Goal: Information Seeking & Learning: Learn about a topic

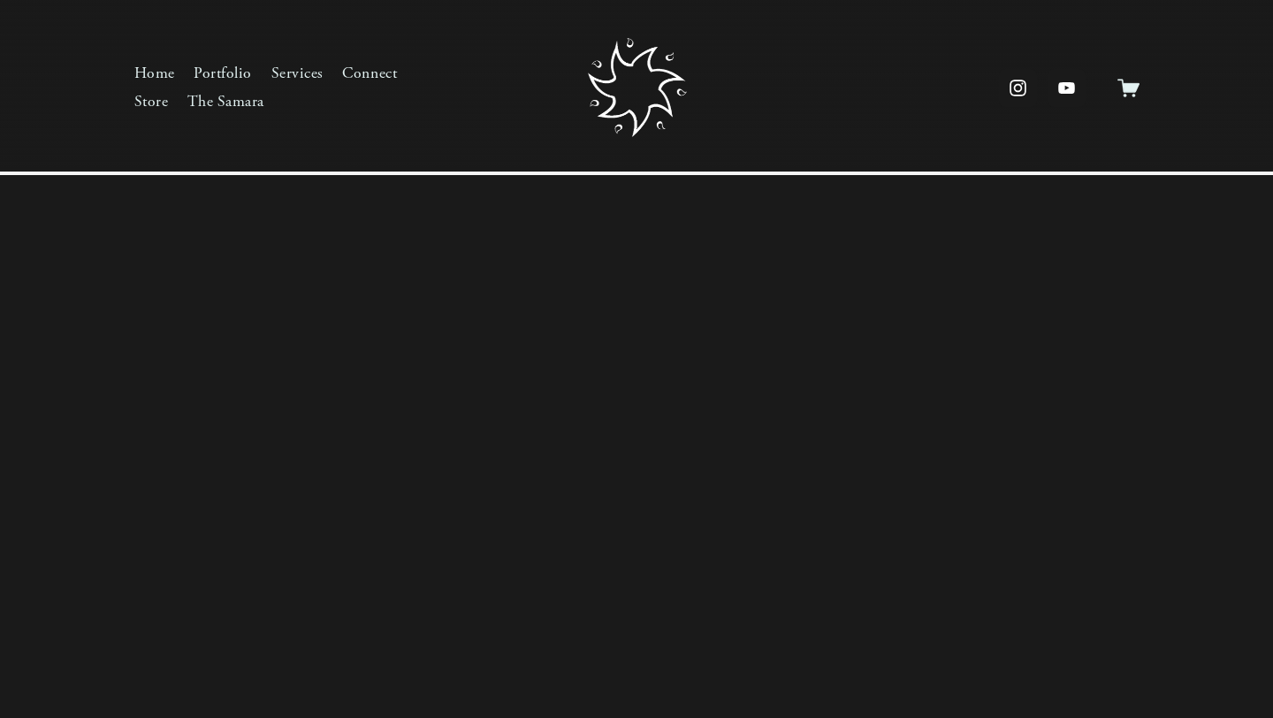
click at [222, 73] on link "Portfolio" at bounding box center [223, 74] width 58 height 28
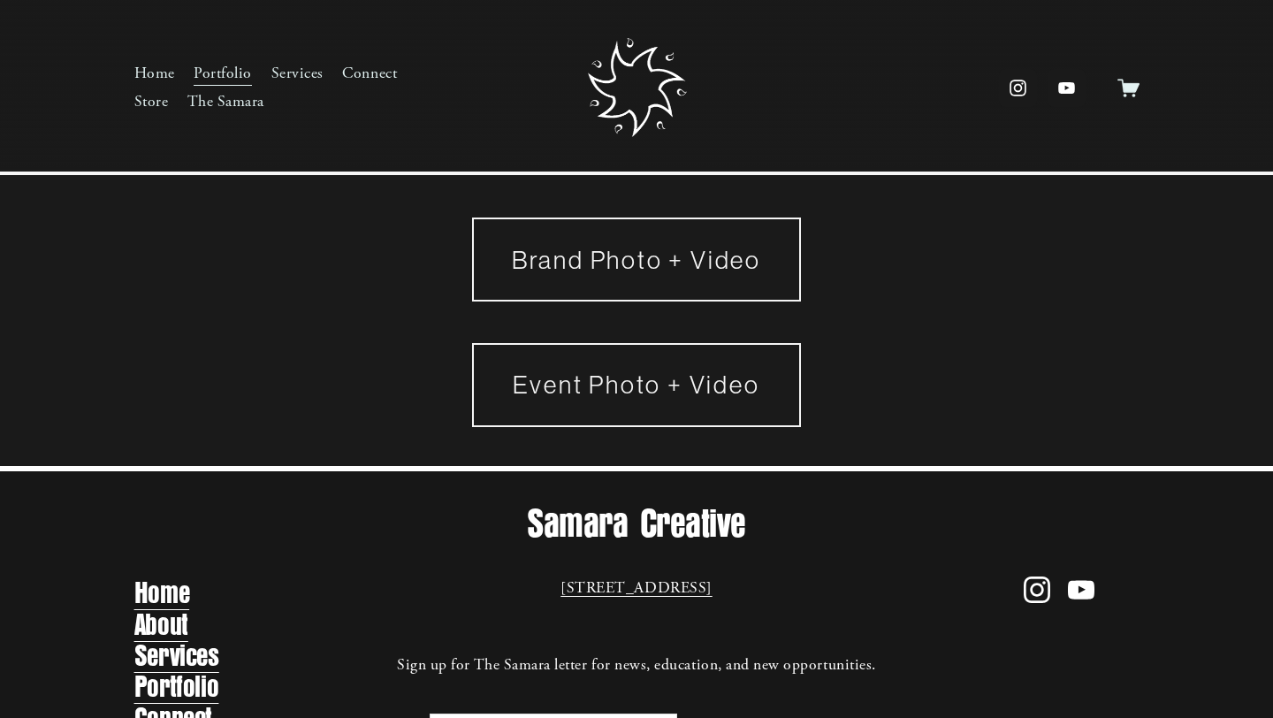
click at [630, 371] on link "Event Photo + Video" at bounding box center [636, 385] width 329 height 84
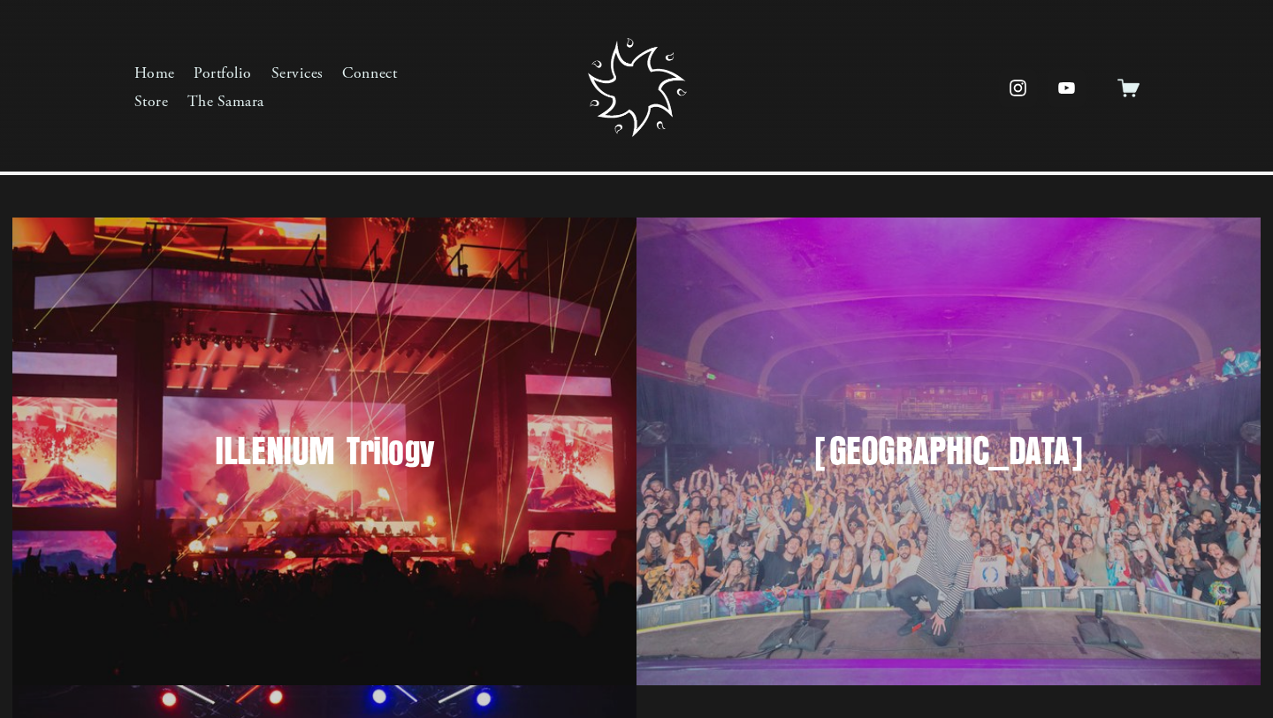
click at [234, 78] on link "Portfolio" at bounding box center [223, 74] width 58 height 28
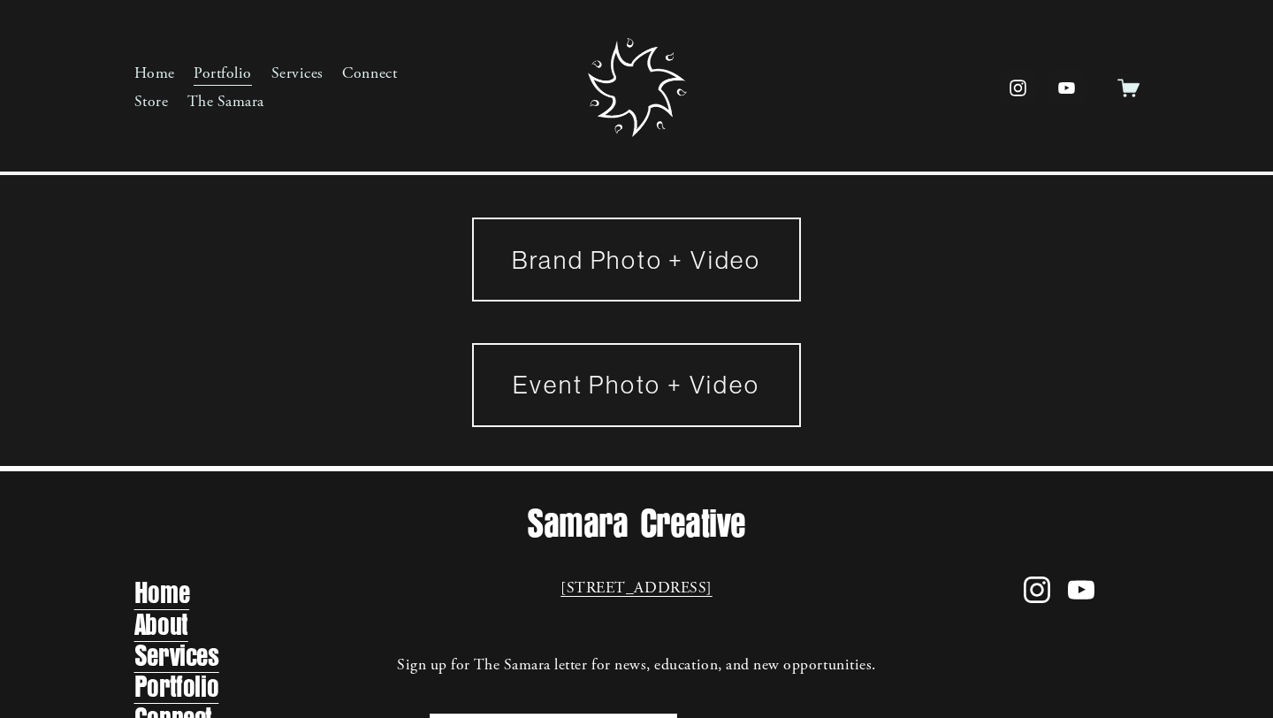
click at [606, 263] on link "Brand Photo + Video" at bounding box center [636, 260] width 329 height 84
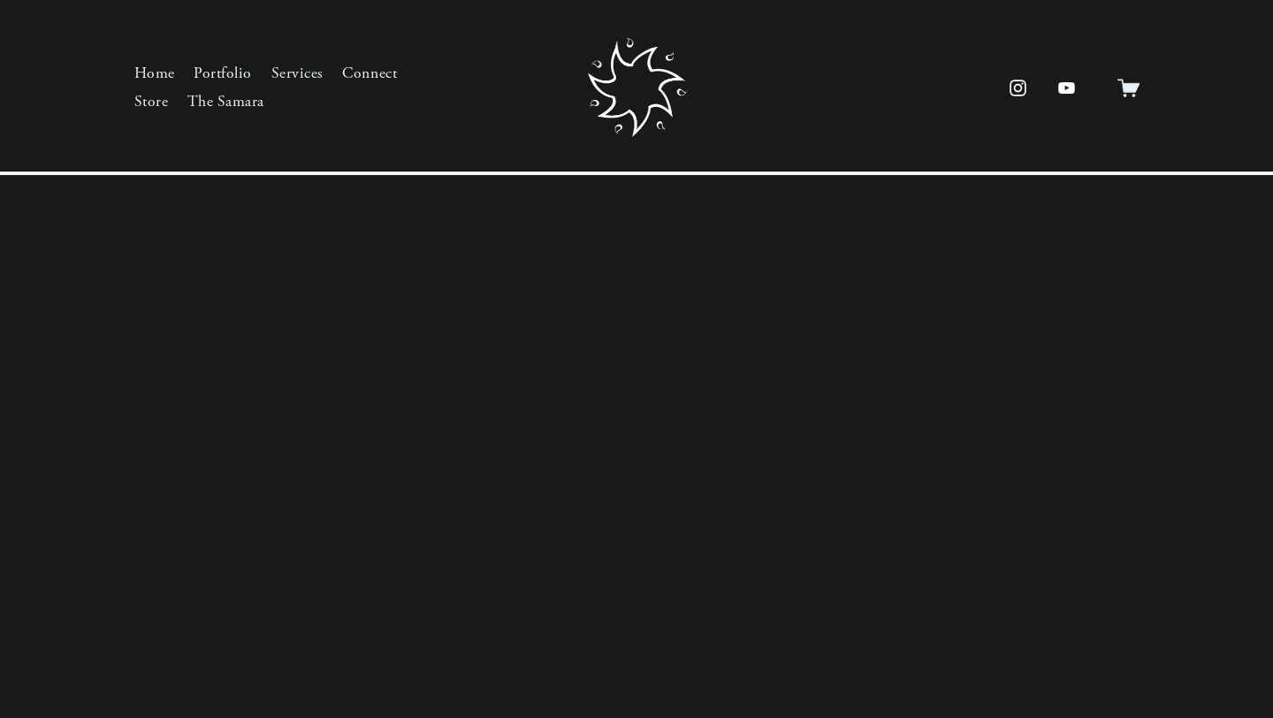
click at [156, 65] on link "Home" at bounding box center [154, 74] width 41 height 28
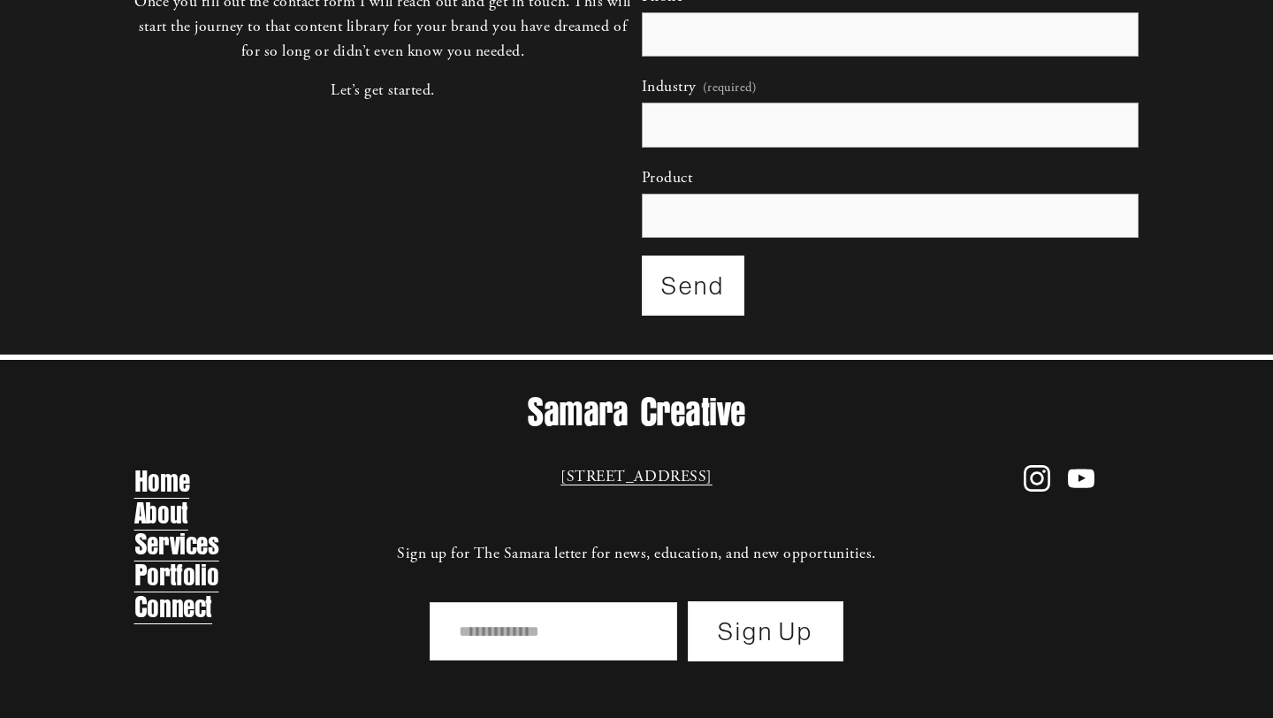
scroll to position [2104, 0]
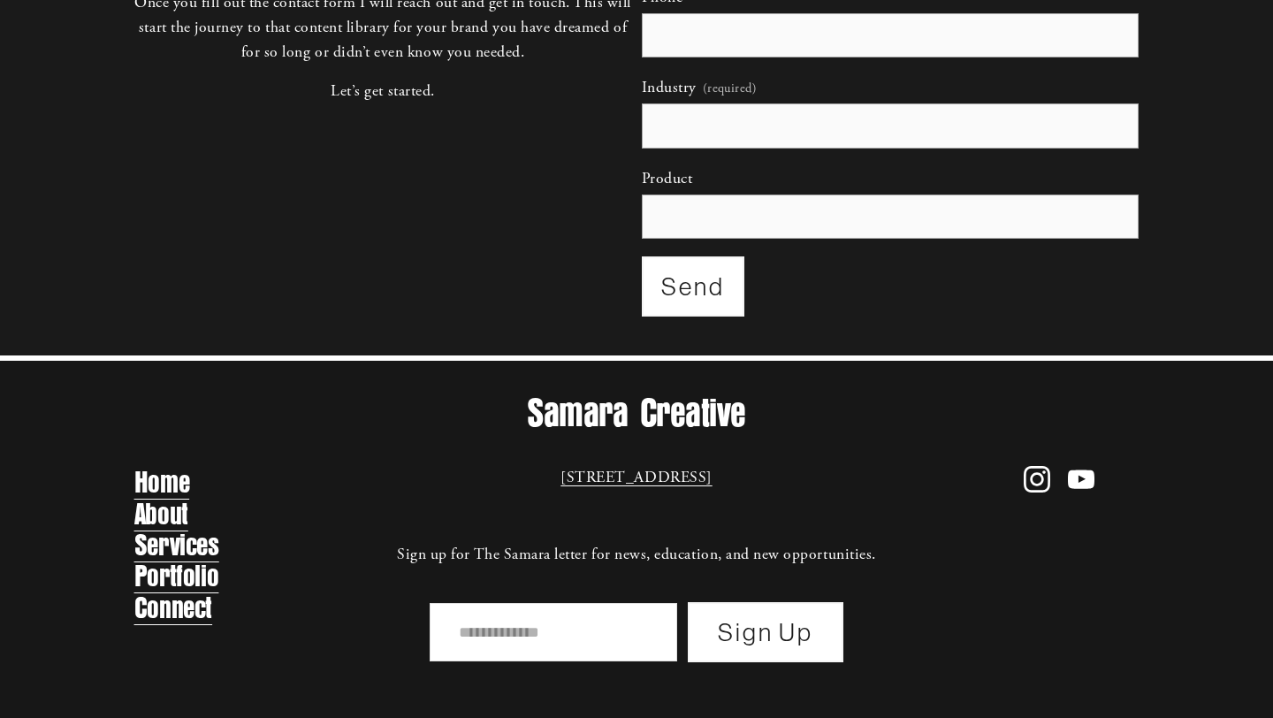
click at [193, 580] on link "Portfolio" at bounding box center [176, 576] width 85 height 35
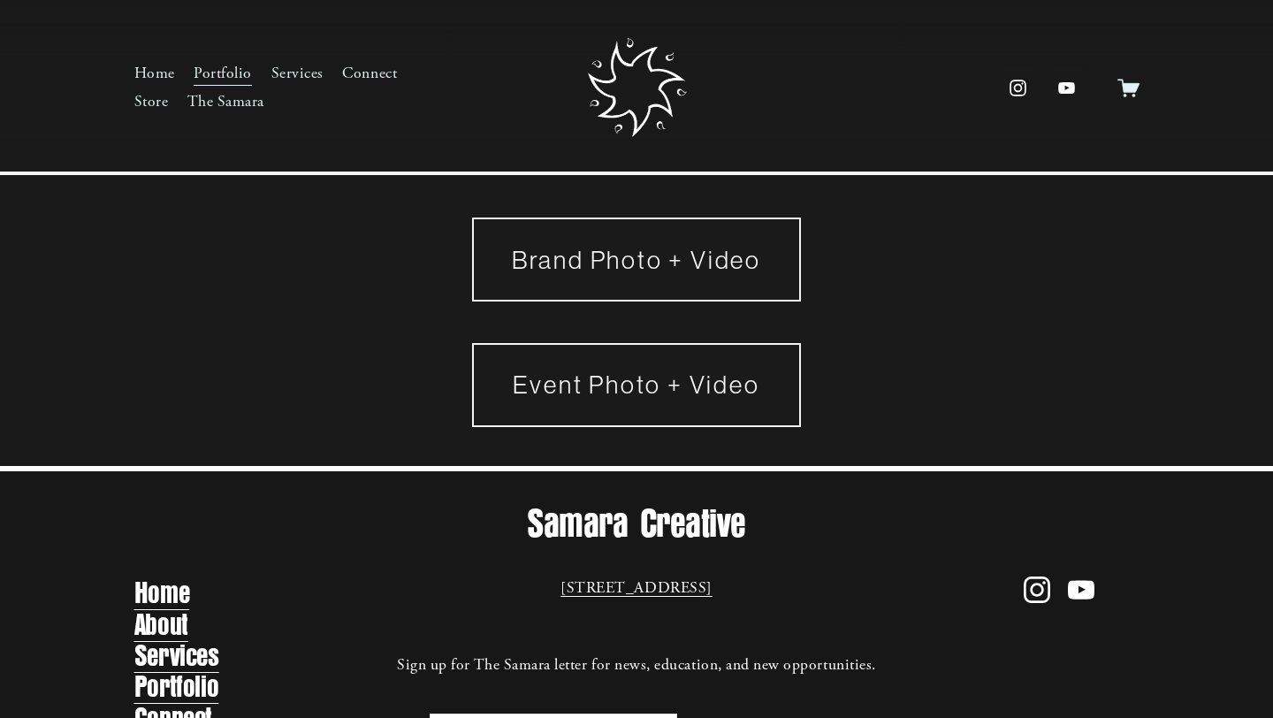
click at [576, 271] on link "Brand Photo + Video" at bounding box center [636, 260] width 329 height 84
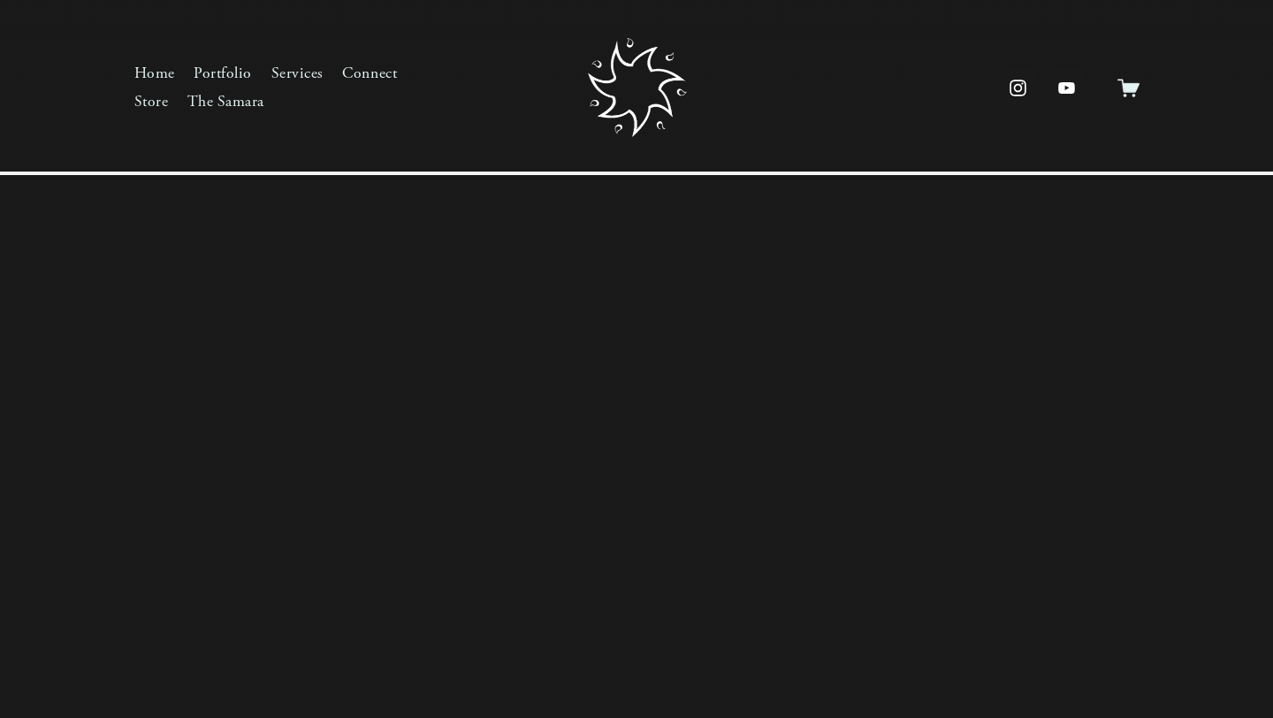
click at [1071, 88] on use "YouTube" at bounding box center [1066, 87] width 17 height 11
click at [231, 79] on link "Portfolio" at bounding box center [223, 74] width 58 height 28
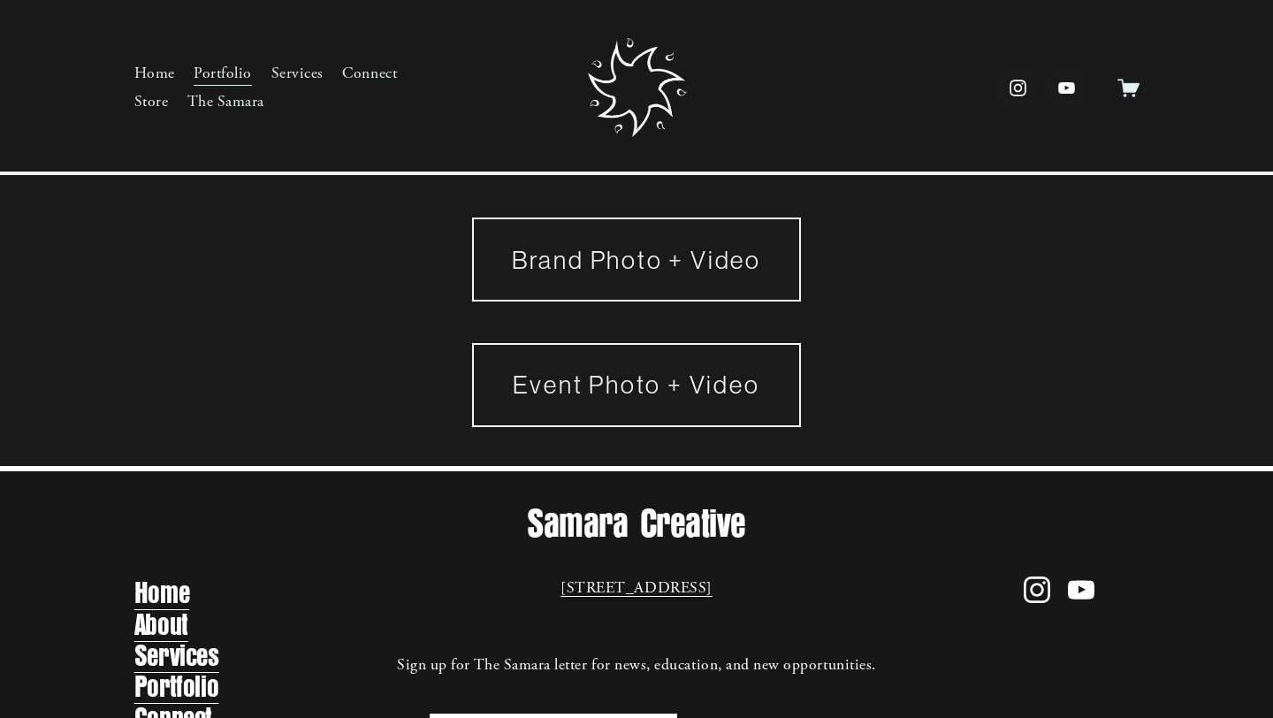
click at [601, 281] on link "Brand Photo + Video" at bounding box center [636, 260] width 329 height 84
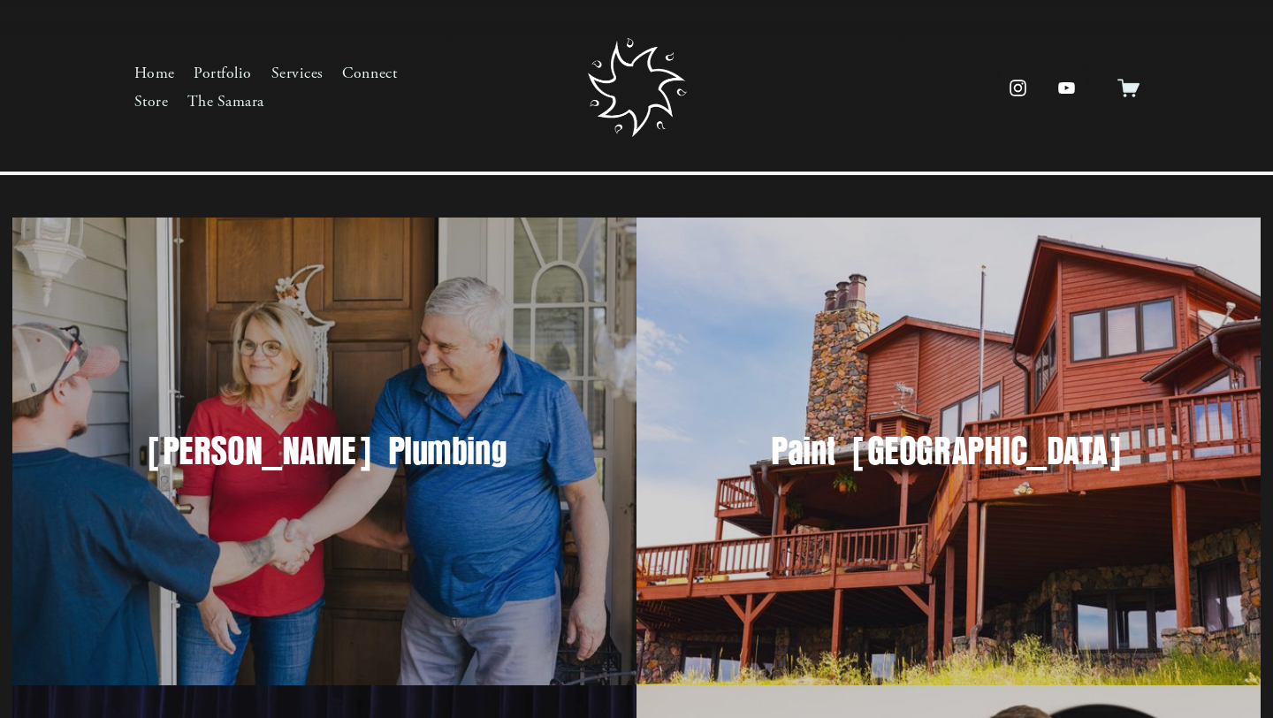
click at [388, 387] on div "Garvin's Plumbing" at bounding box center [324, 452] width 624 height 468
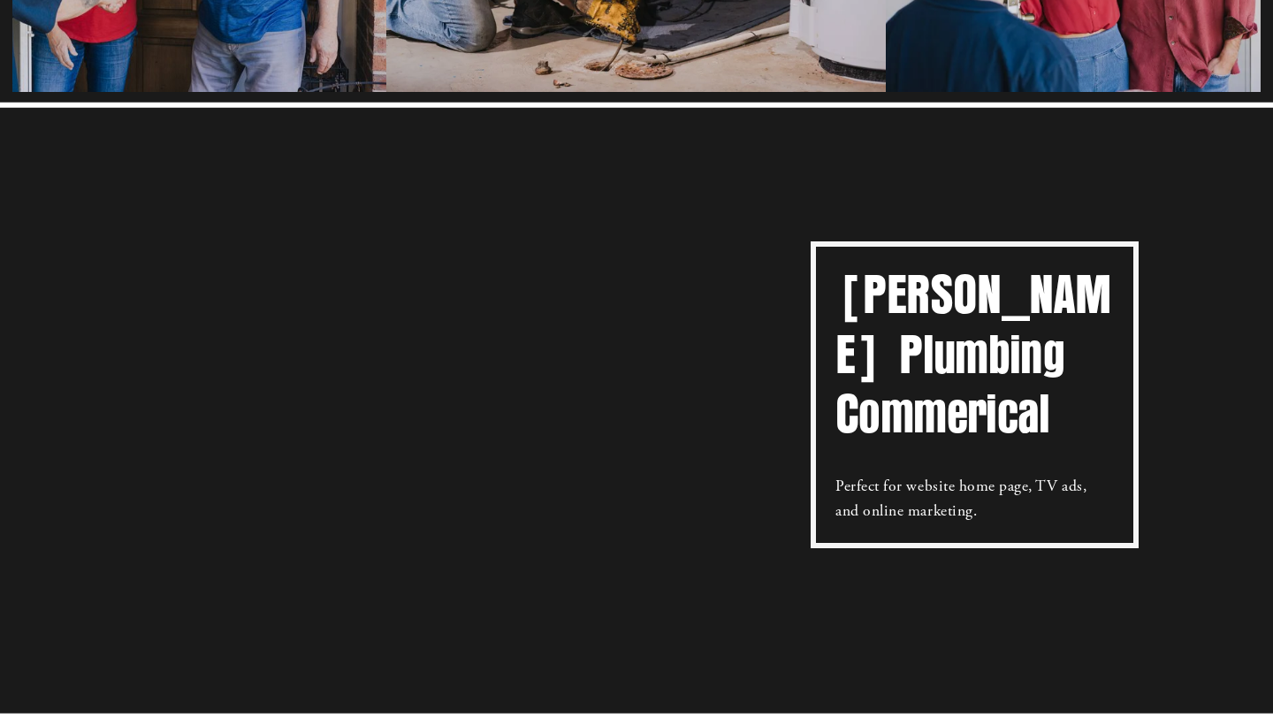
scroll to position [433, 0]
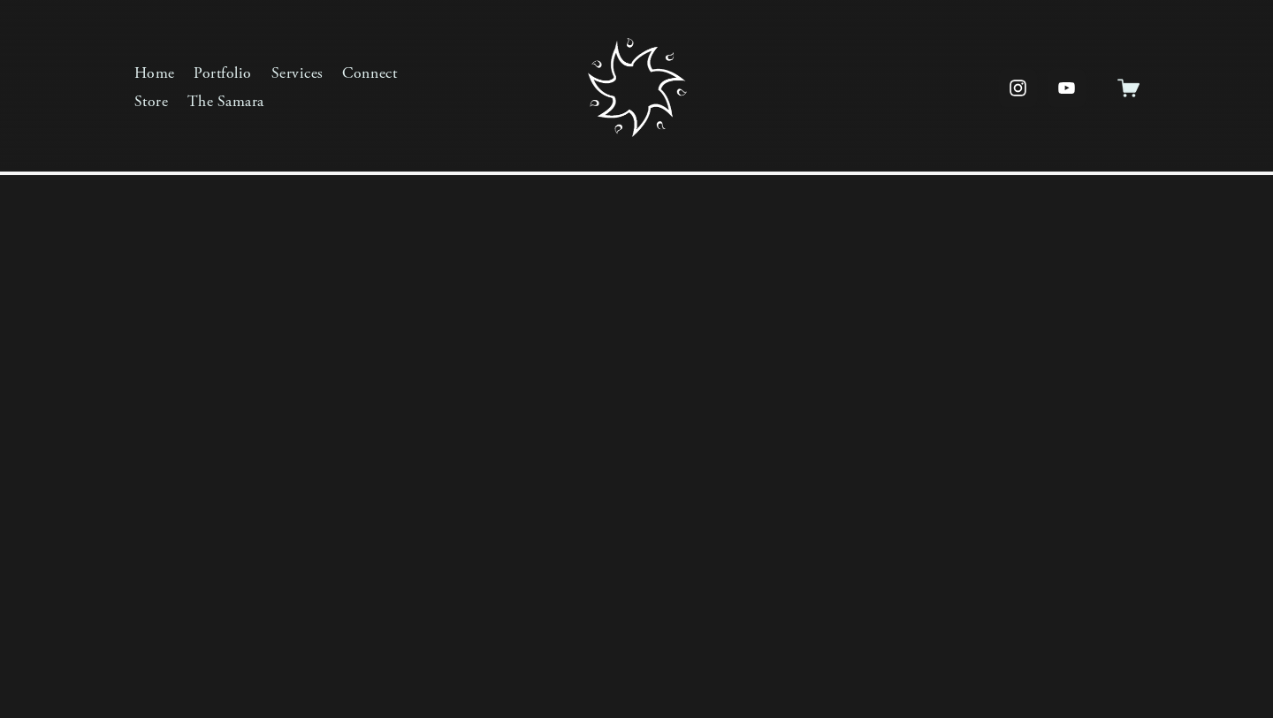
click at [231, 64] on link "Portfolio" at bounding box center [223, 74] width 58 height 28
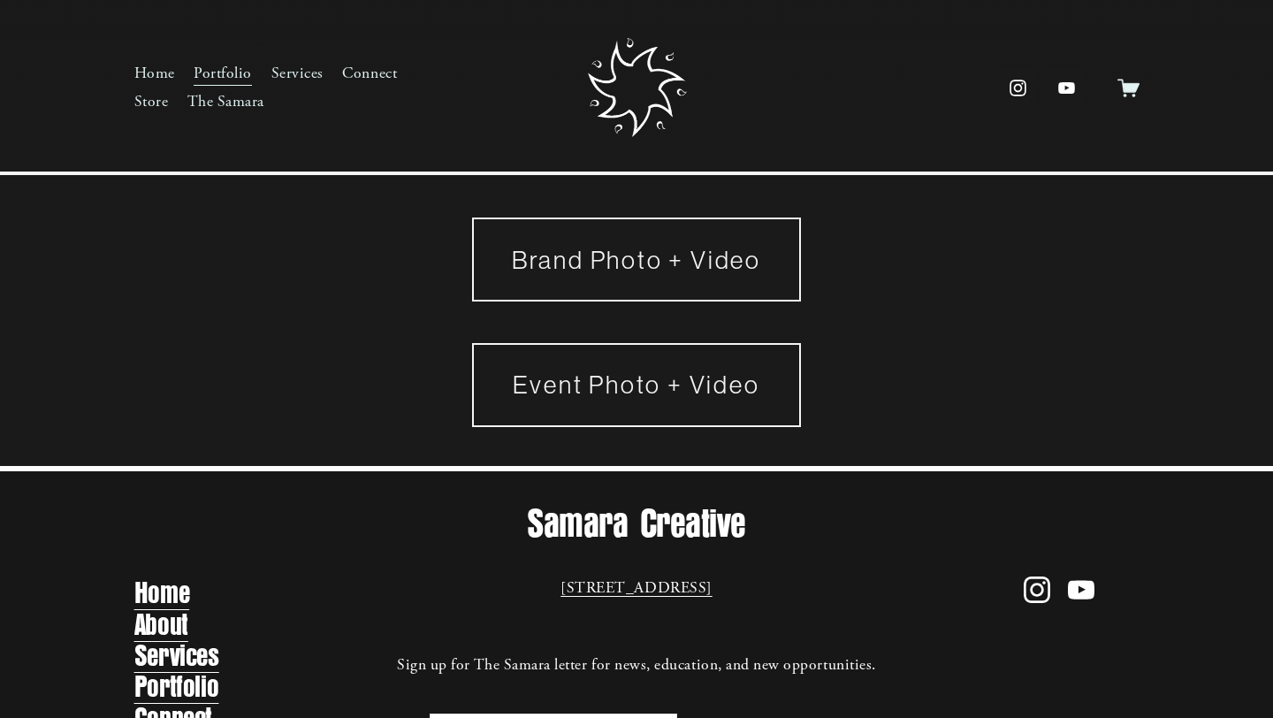
click at [565, 256] on link "Brand Photo + Video" at bounding box center [636, 260] width 329 height 84
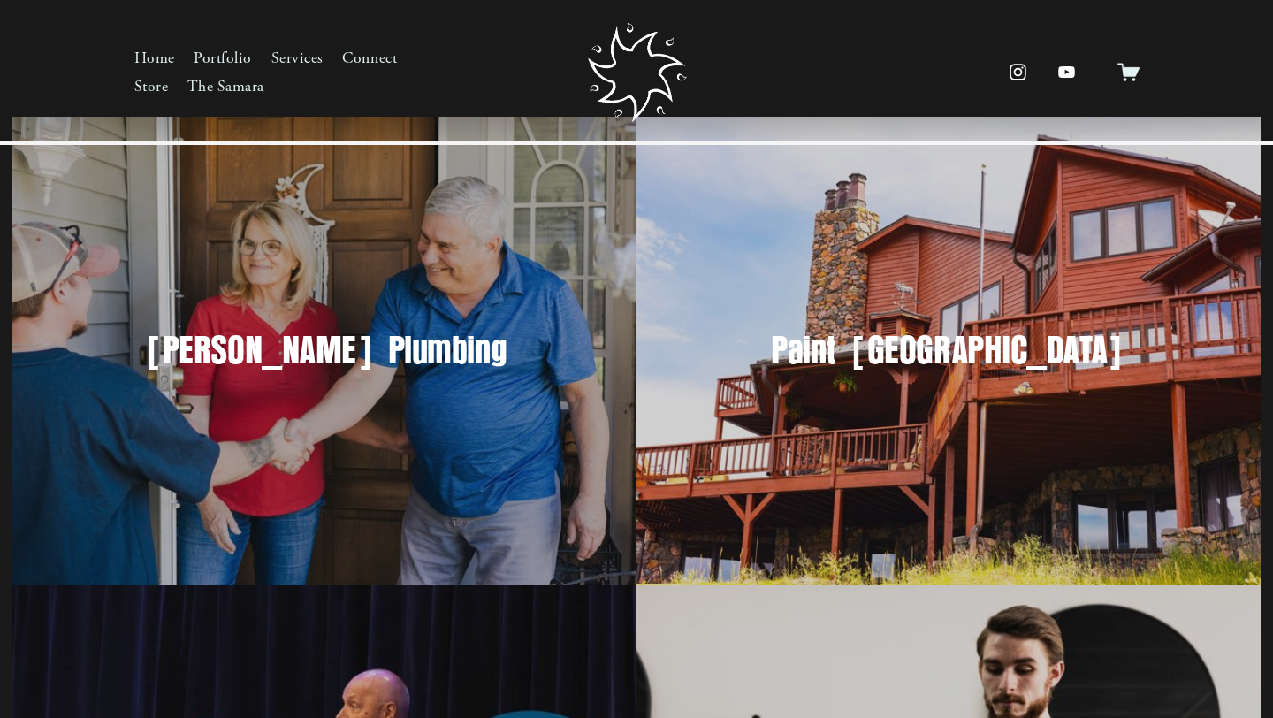
scroll to position [80, 0]
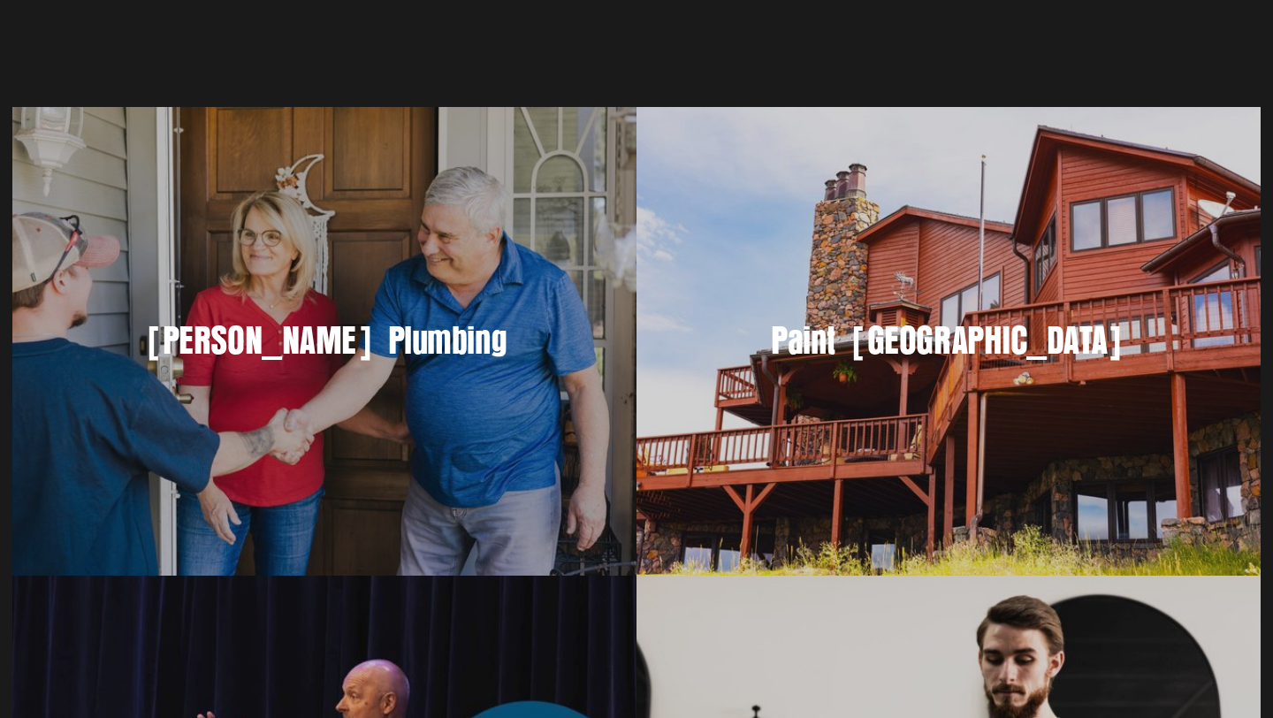
click at [963, 388] on div "Paint Denver" at bounding box center [949, 341] width 624 height 468
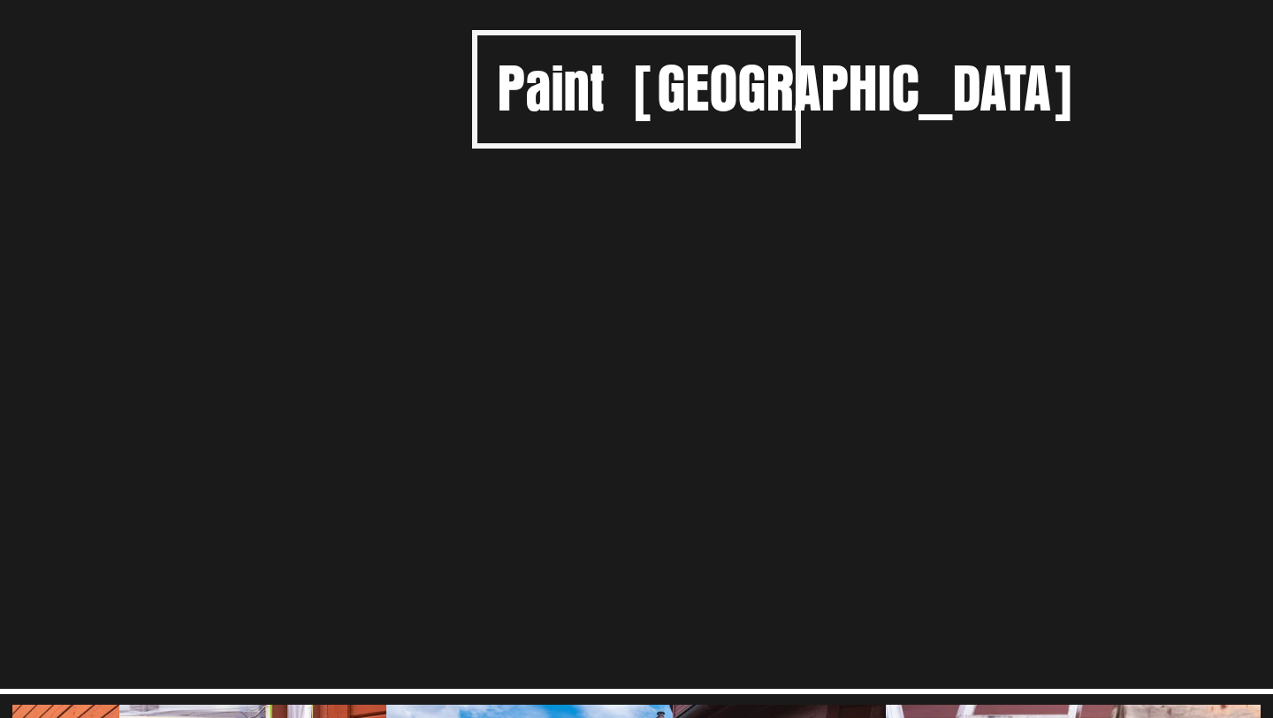
scroll to position [534, 0]
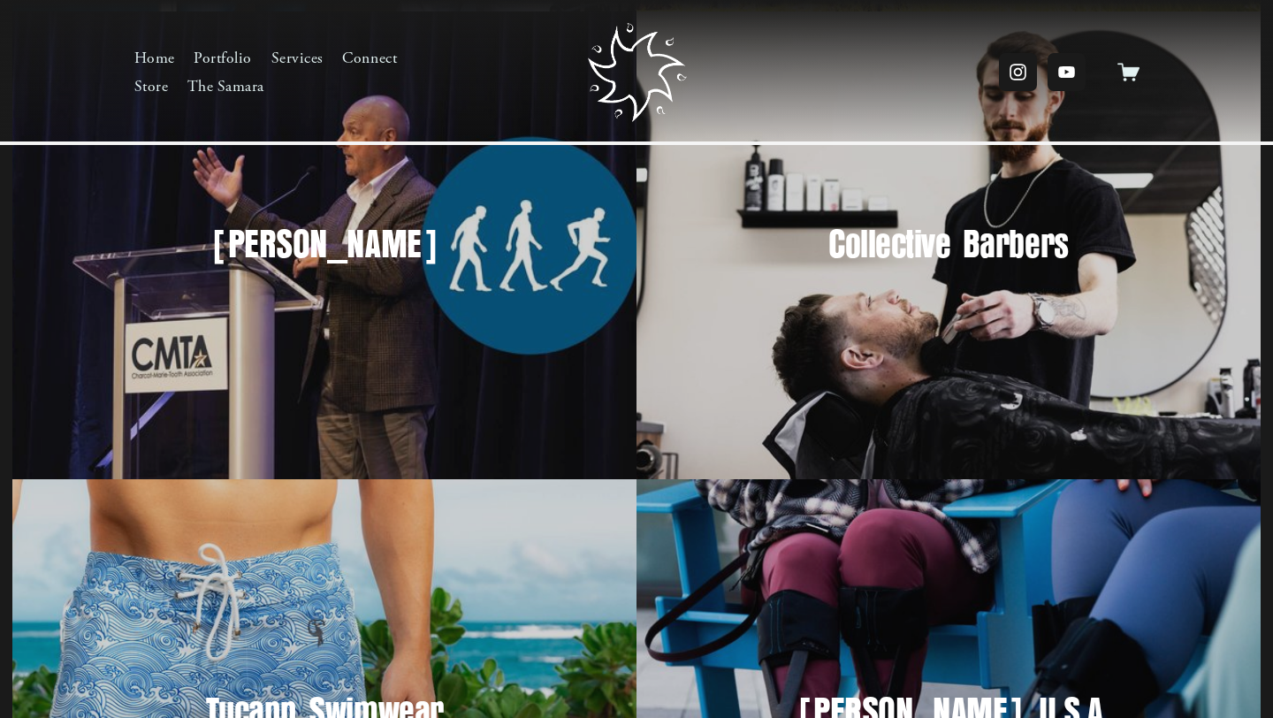
scroll to position [642, 0]
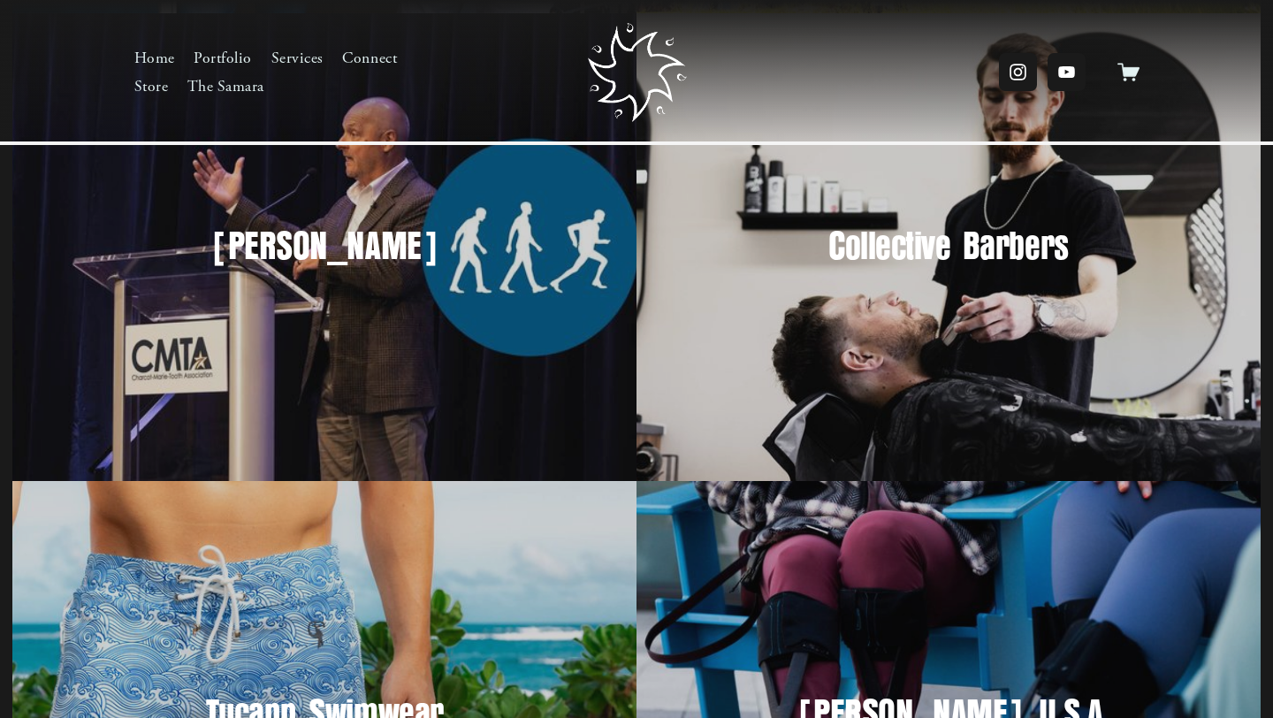
click at [902, 296] on div "Collective Barbers" at bounding box center [949, 247] width 624 height 468
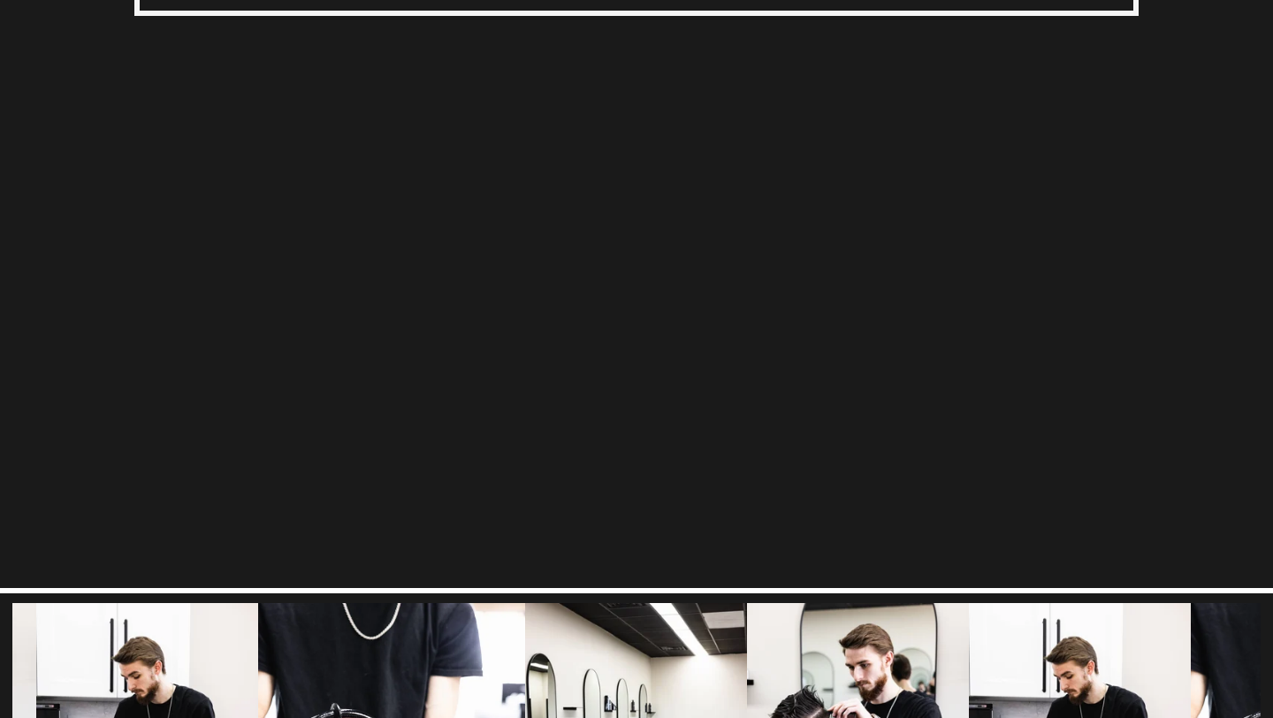
scroll to position [685, 0]
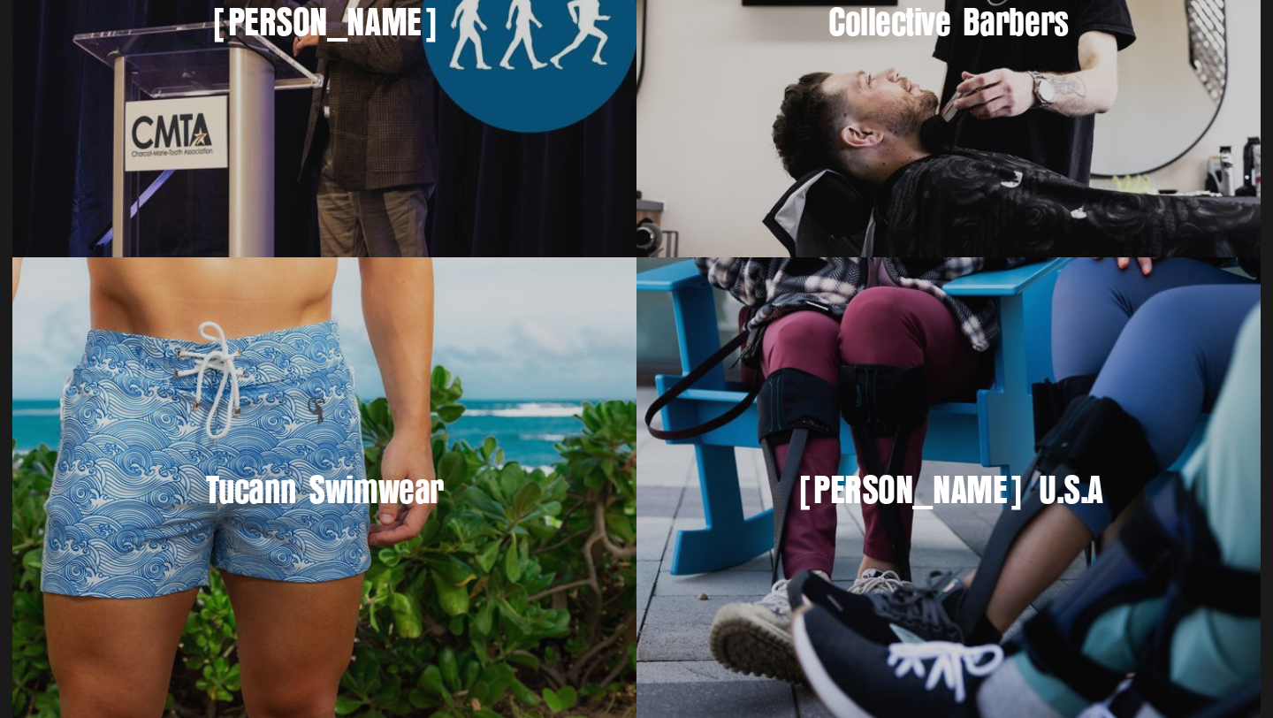
scroll to position [870, 0]
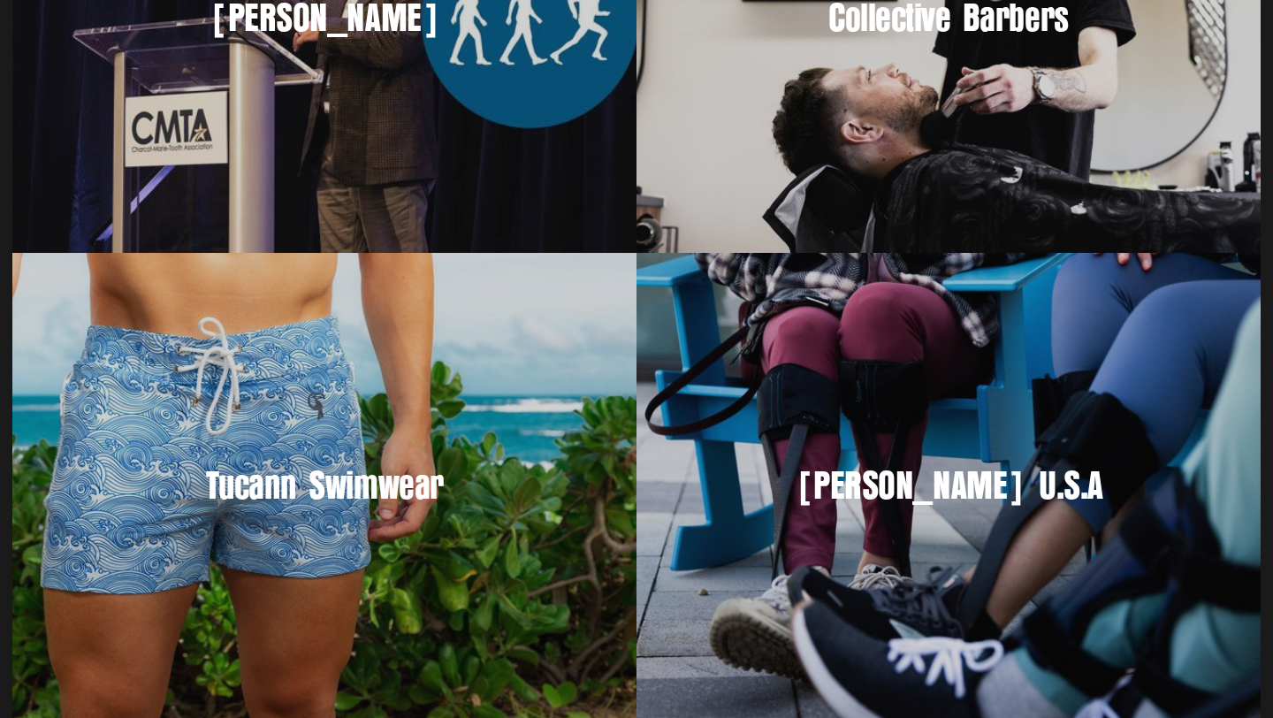
click at [332, 452] on div "Tucann Swimwear" at bounding box center [324, 487] width 624 height 468
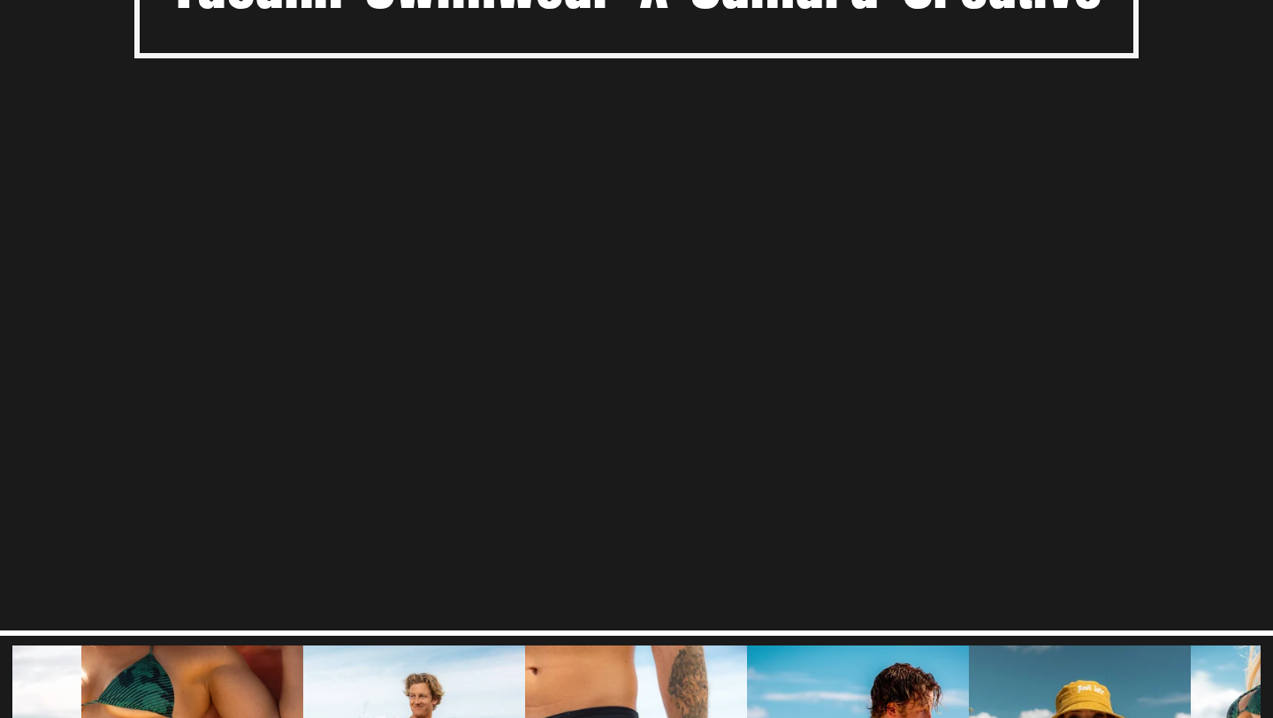
scroll to position [683, 0]
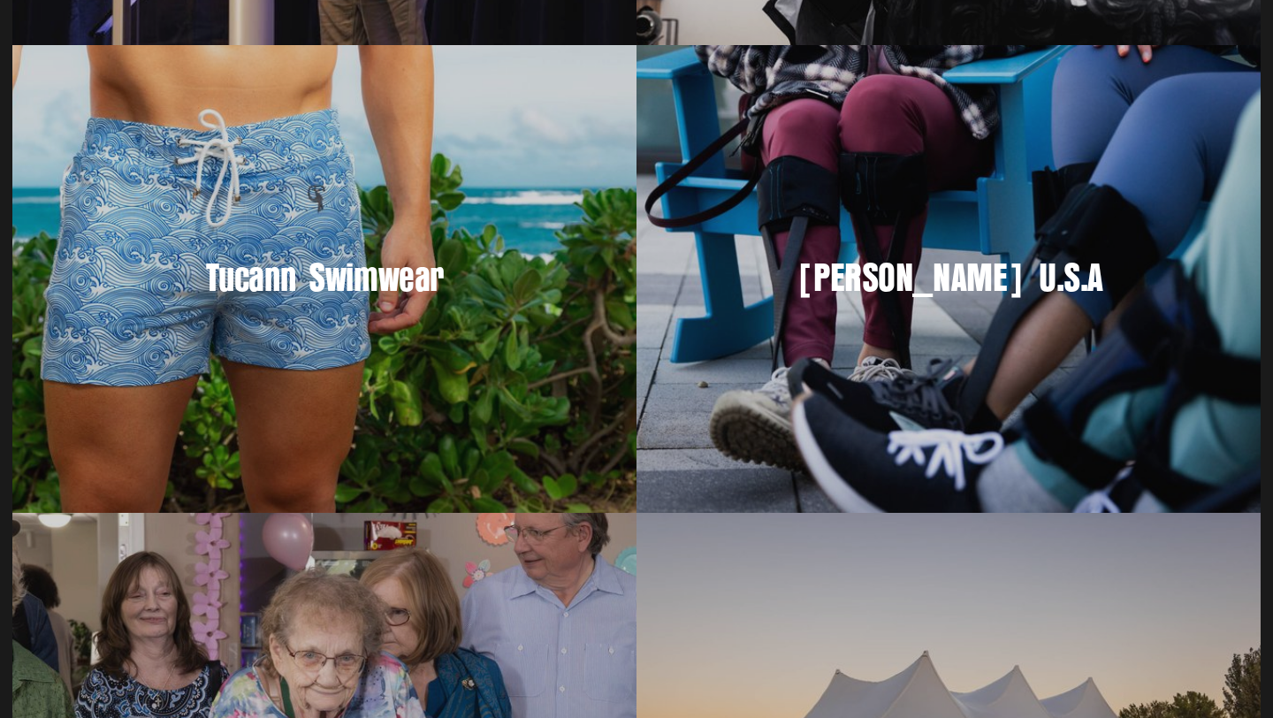
scroll to position [1083, 0]
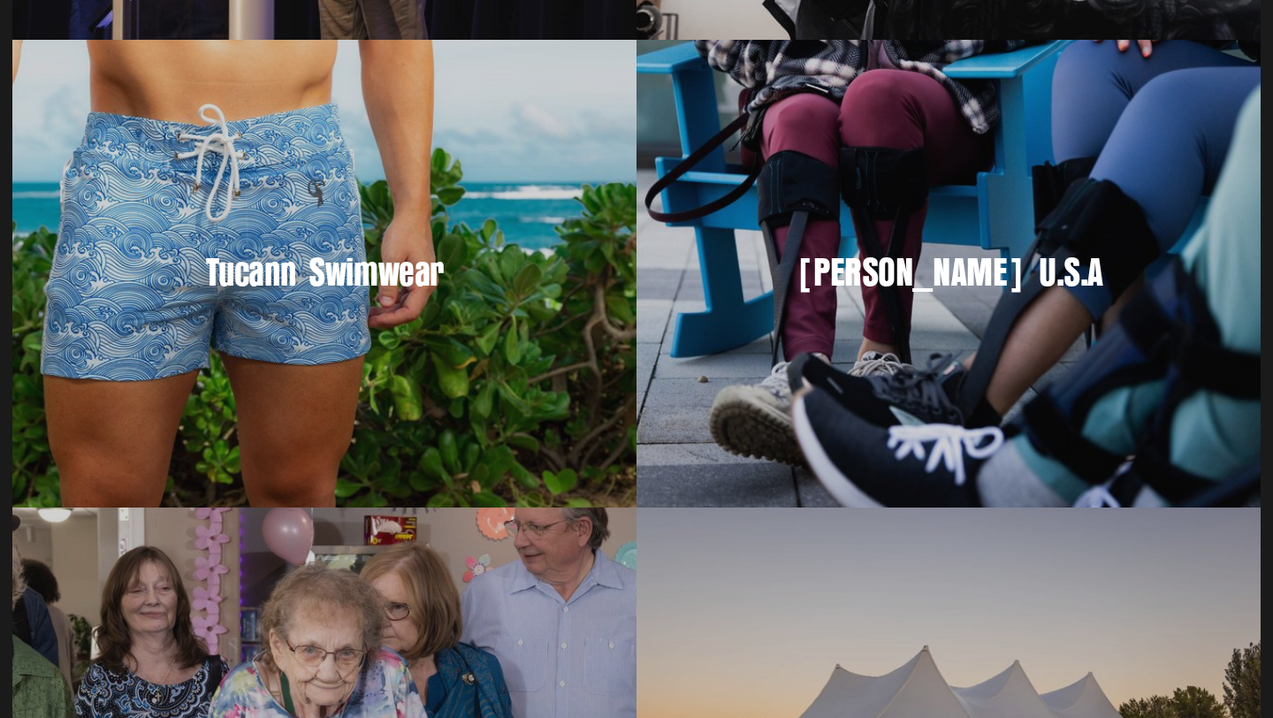
click at [938, 282] on h3 "[PERSON_NAME] U.S.A" at bounding box center [948, 273] width 537 height 50
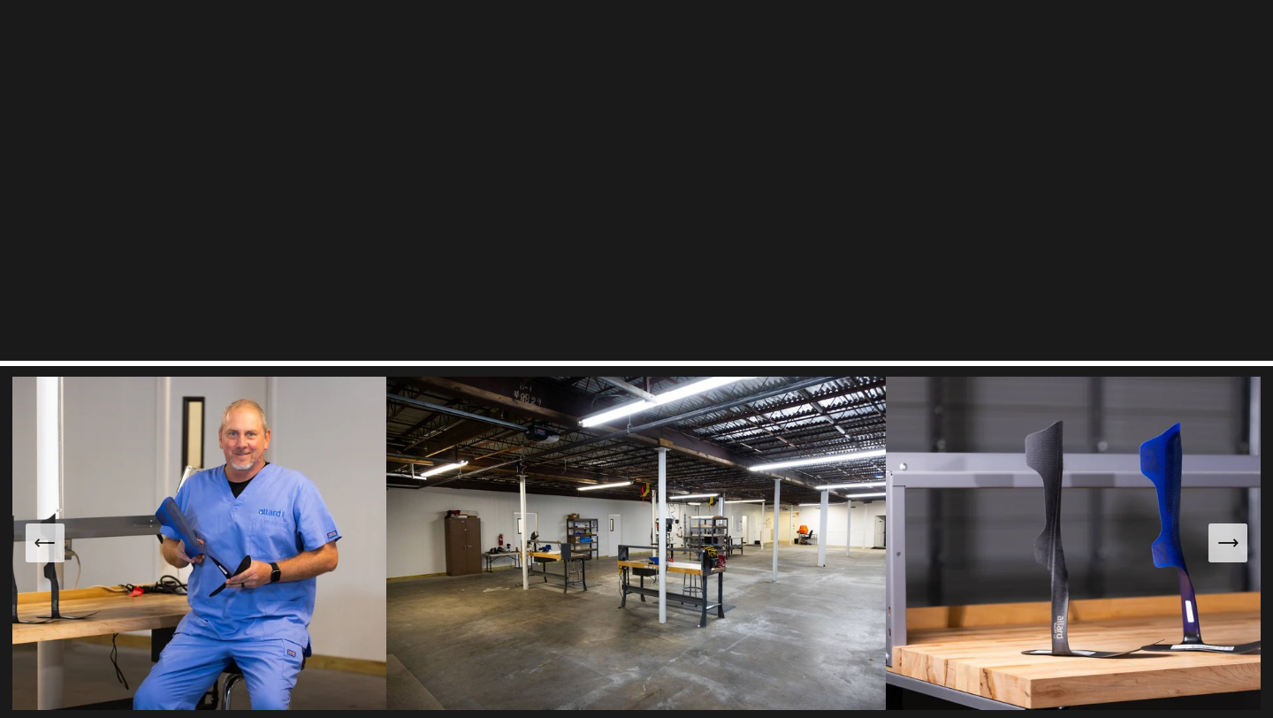
scroll to position [919, 0]
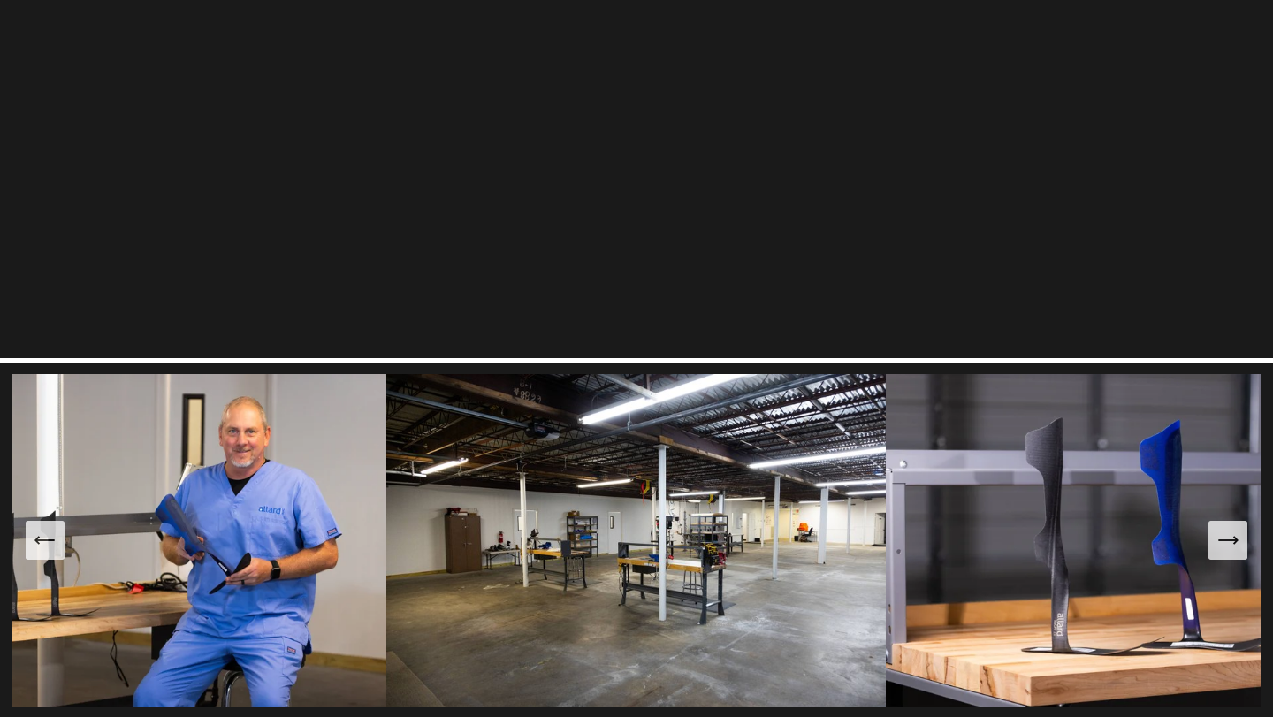
click at [217, 448] on img at bounding box center [137, 540] width 500 height 333
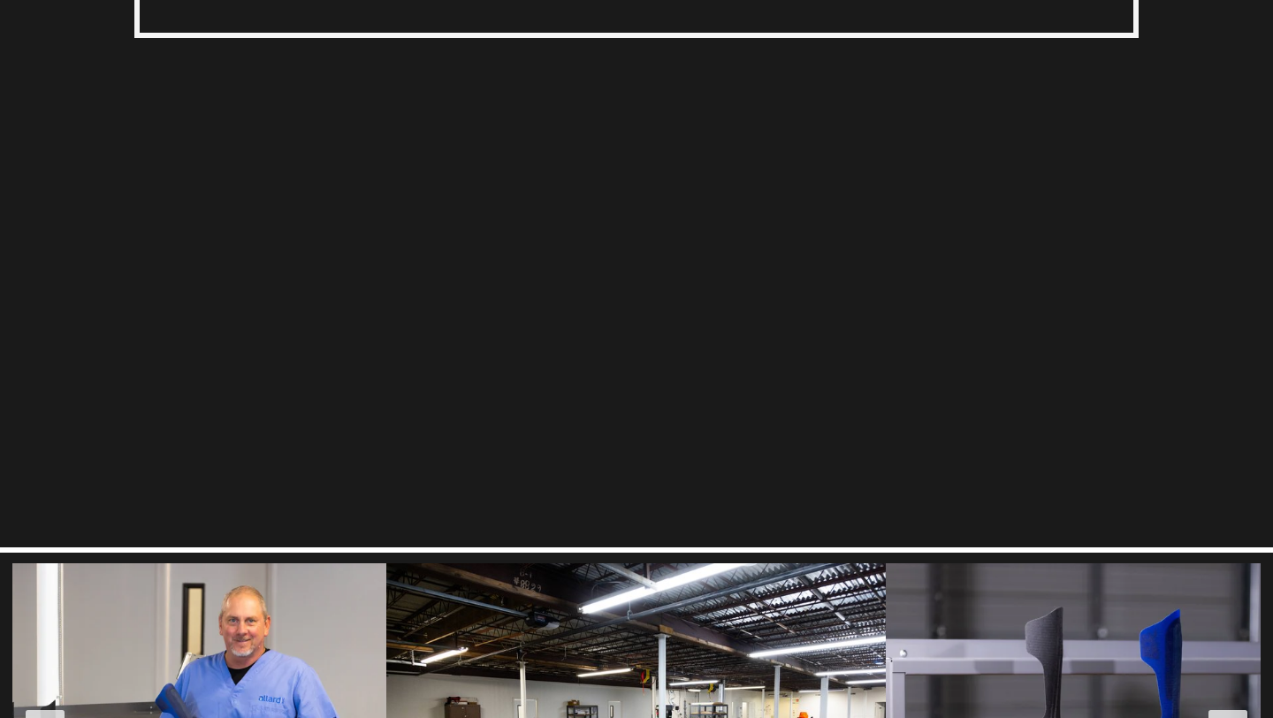
scroll to position [729, 0]
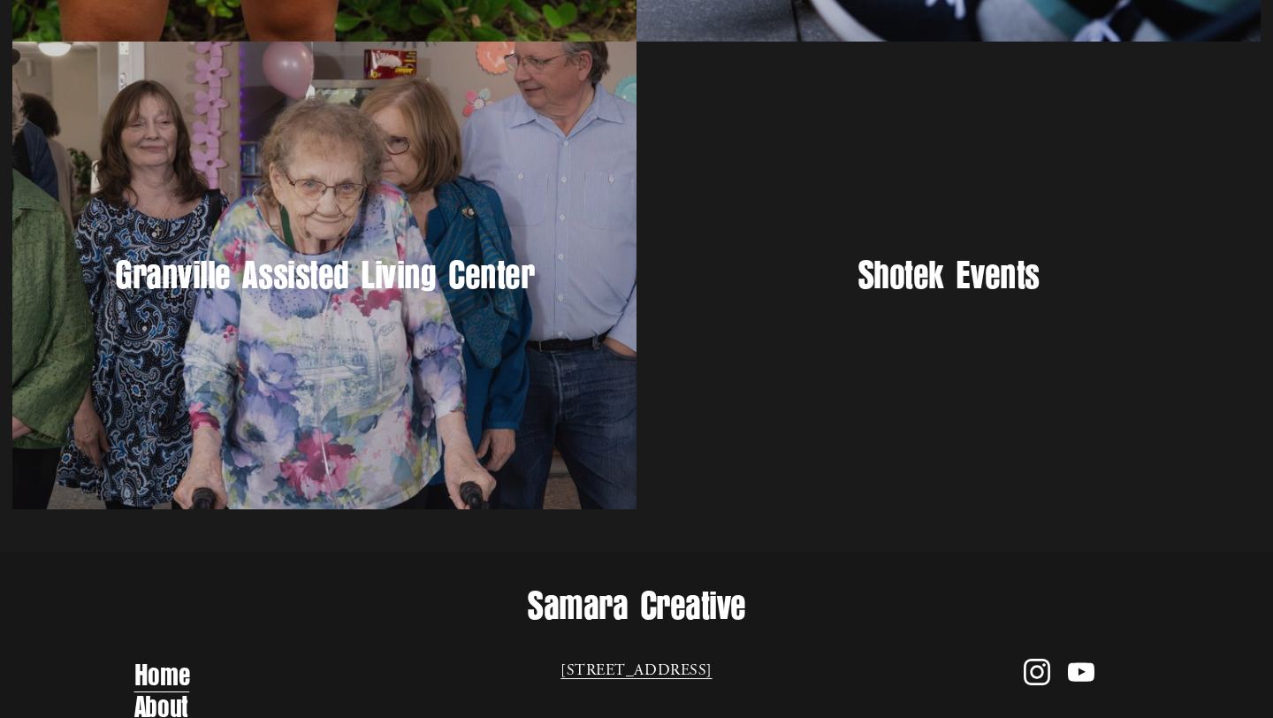
scroll to position [1548, 0]
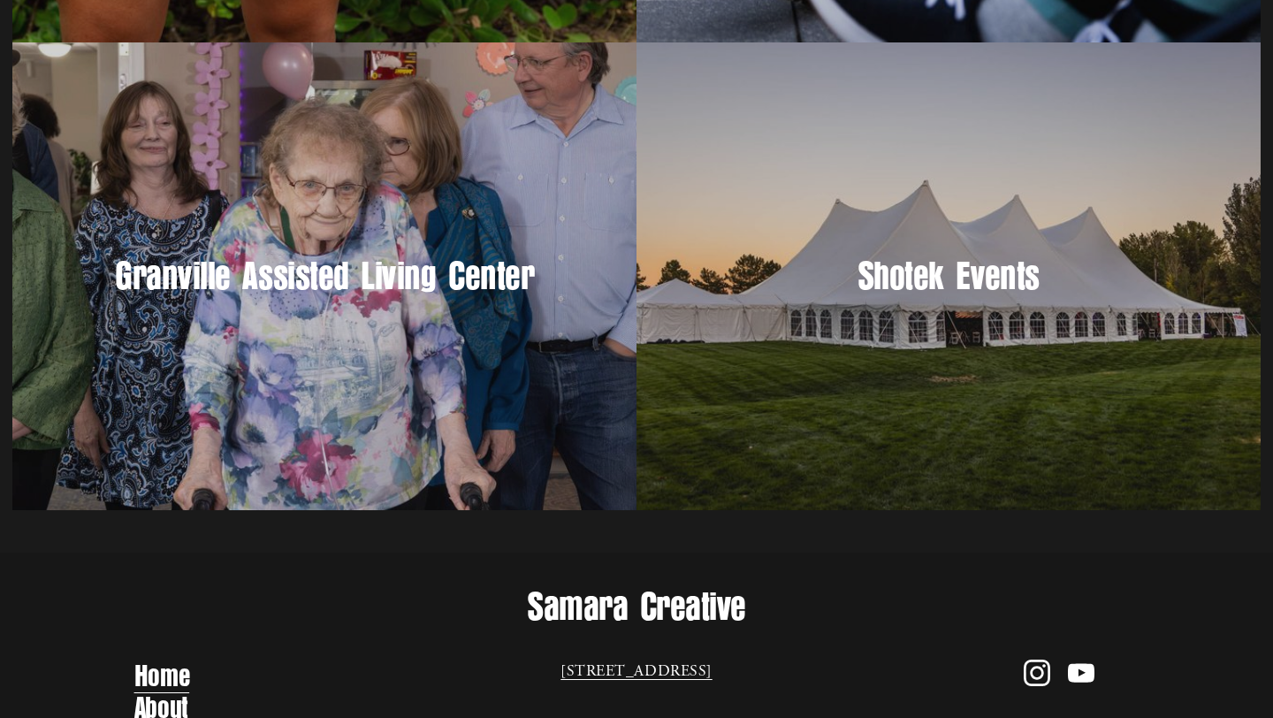
click at [319, 286] on h3 "Granville Assisted Living Center" at bounding box center [325, 277] width 537 height 50
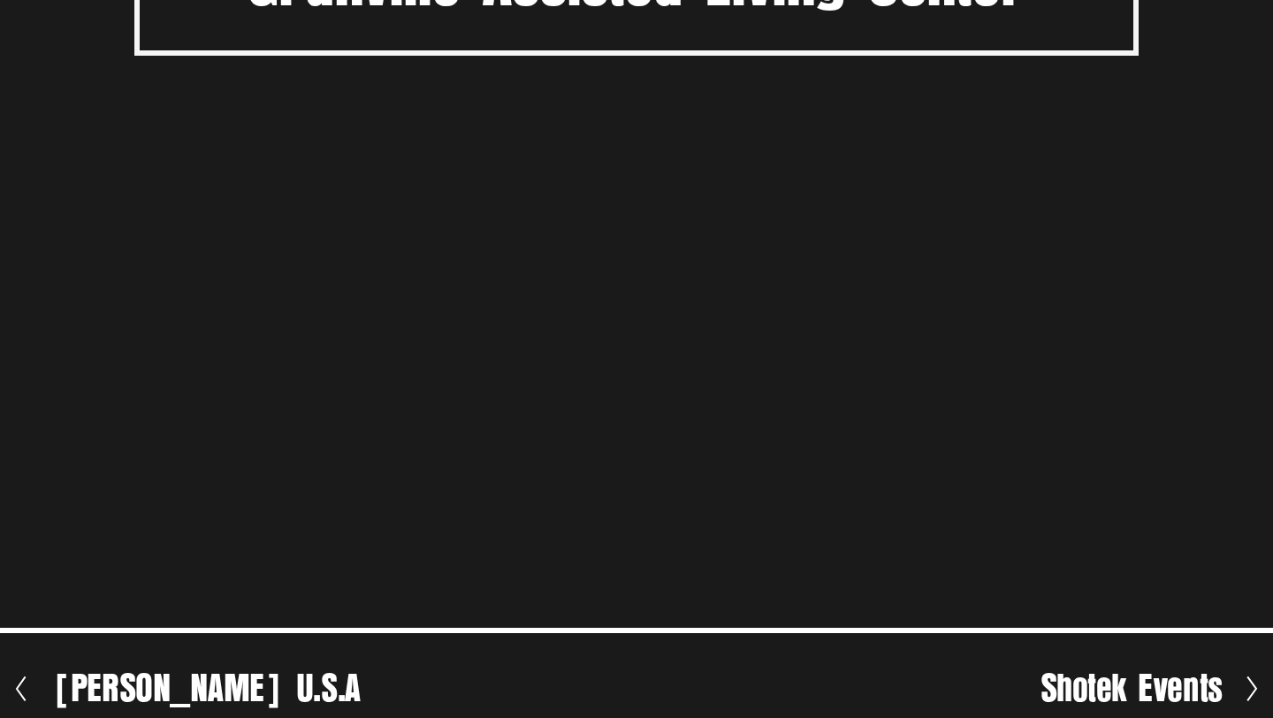
scroll to position [642, 0]
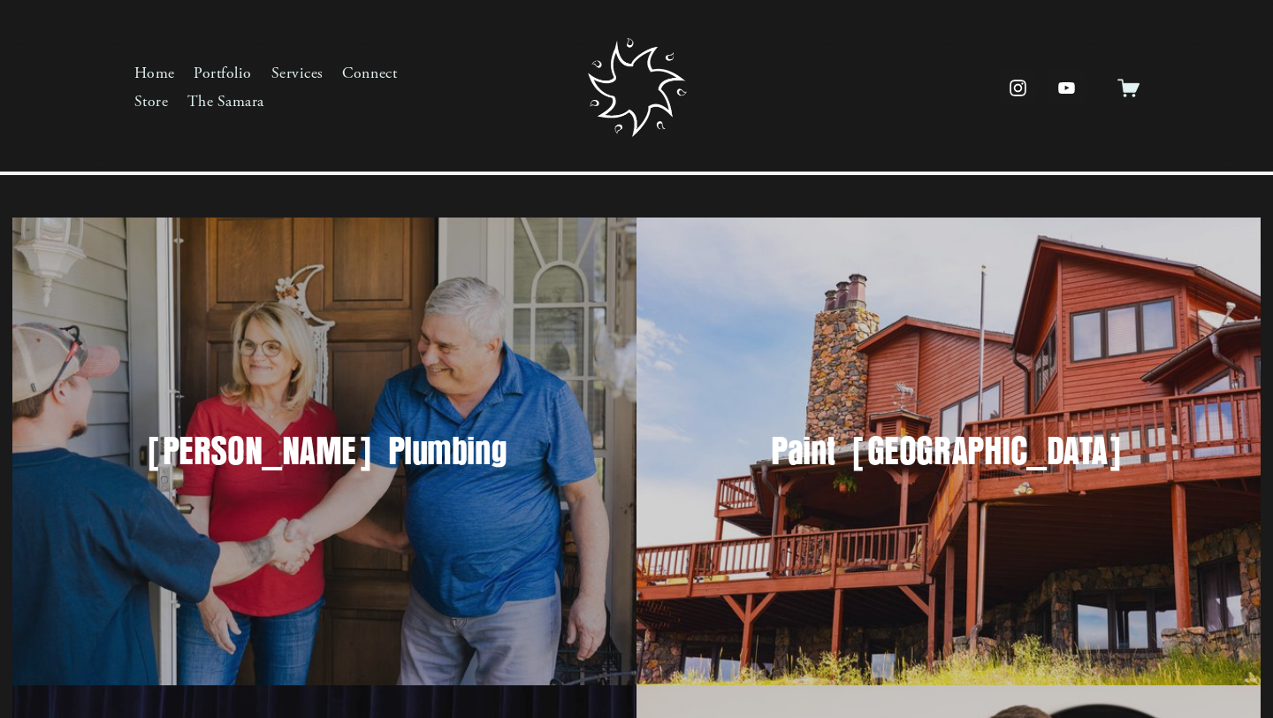
click at [952, 433] on h3 "Paint Denver" at bounding box center [948, 452] width 537 height 50
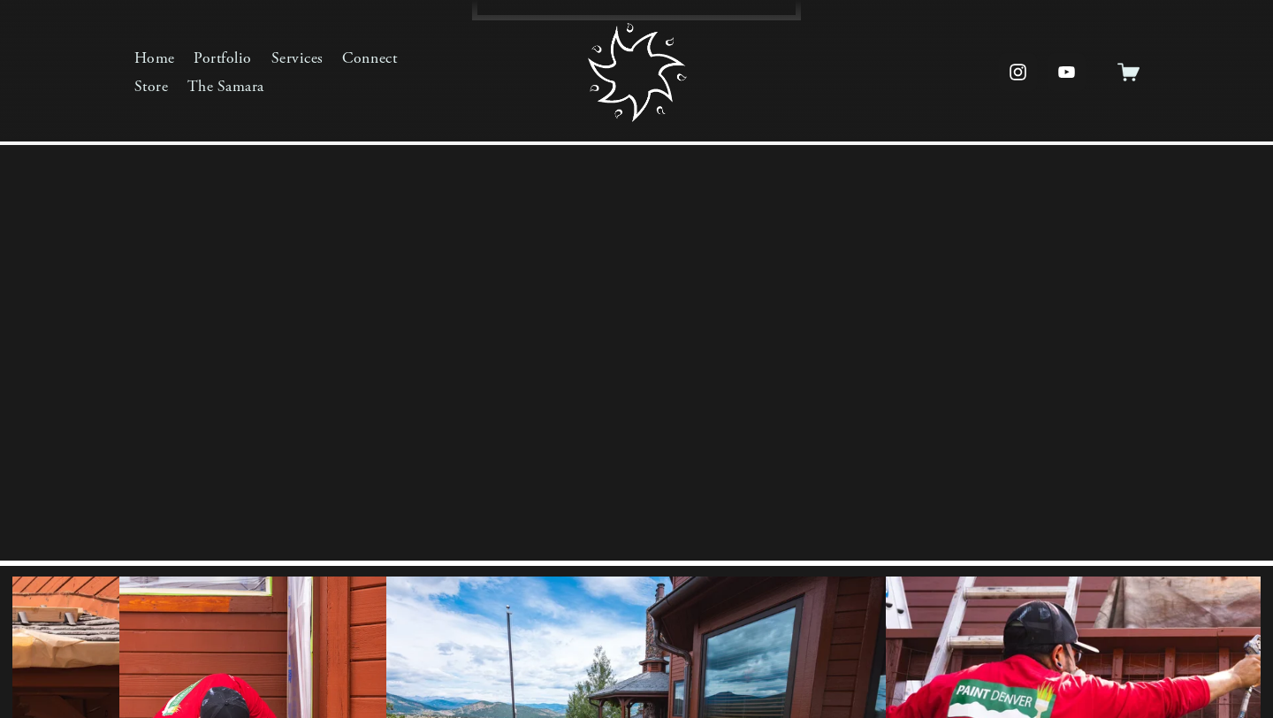
scroll to position [619, 0]
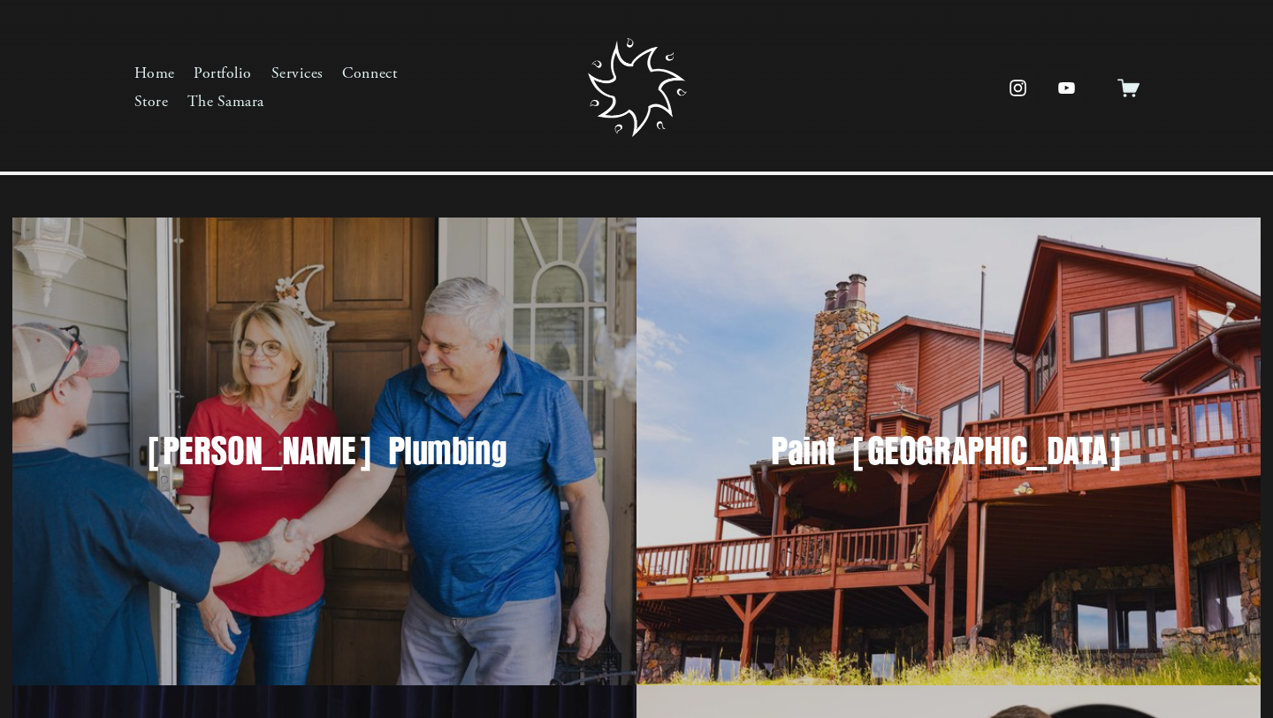
click at [232, 70] on link "Portfolio" at bounding box center [223, 74] width 58 height 28
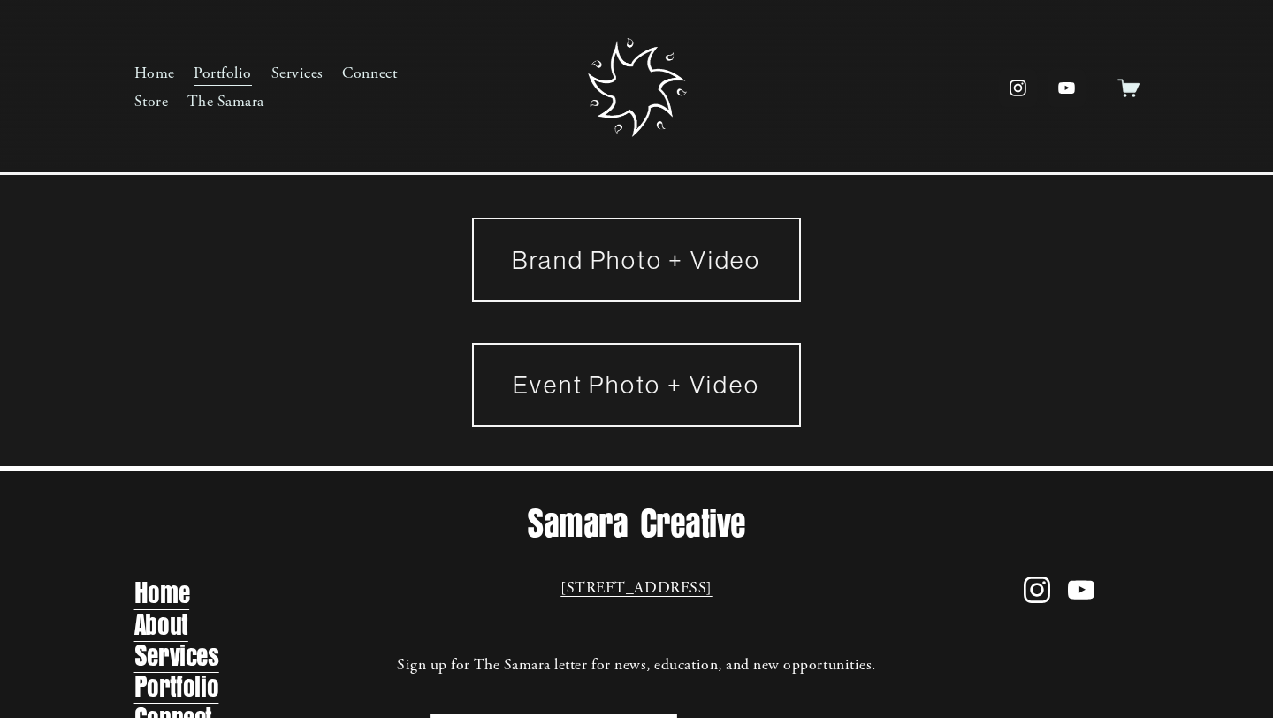
click at [588, 383] on link "Event Photo + Video" at bounding box center [636, 385] width 329 height 84
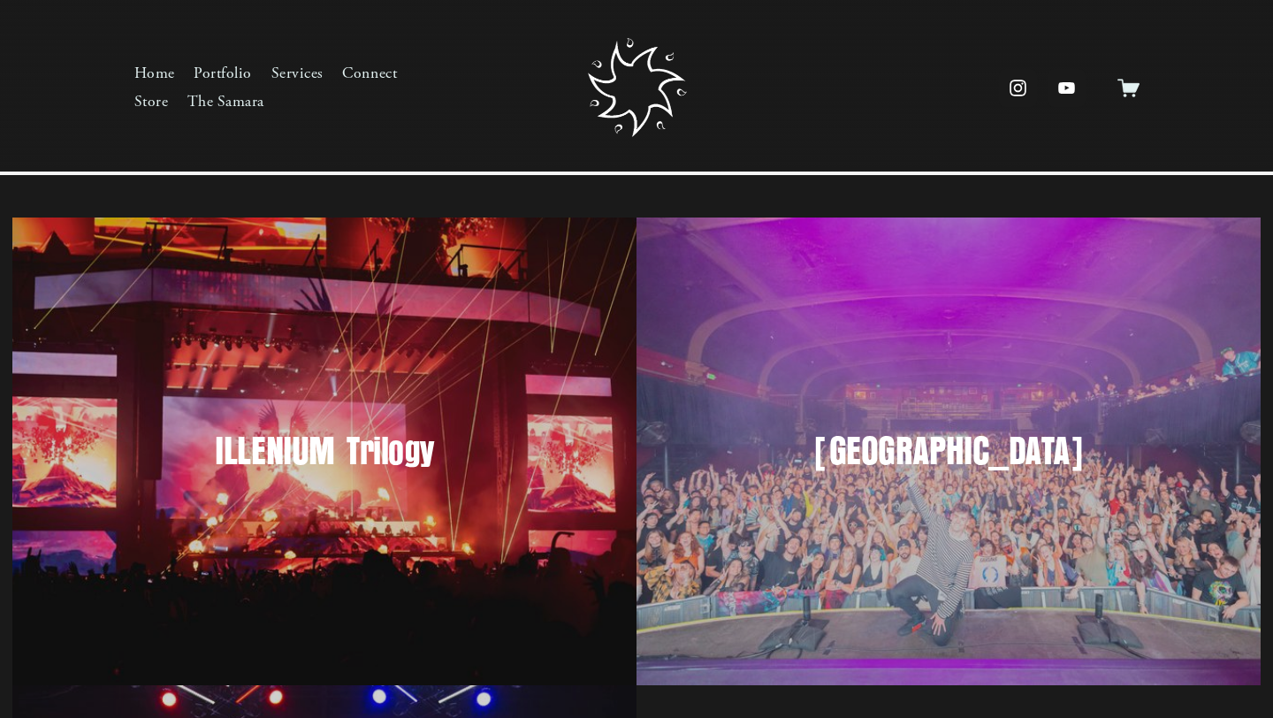
click at [293, 430] on h3 "ILLENIUM Trilogy" at bounding box center [325, 452] width 537 height 50
click at [301, 72] on link "Services" at bounding box center [297, 74] width 52 height 28
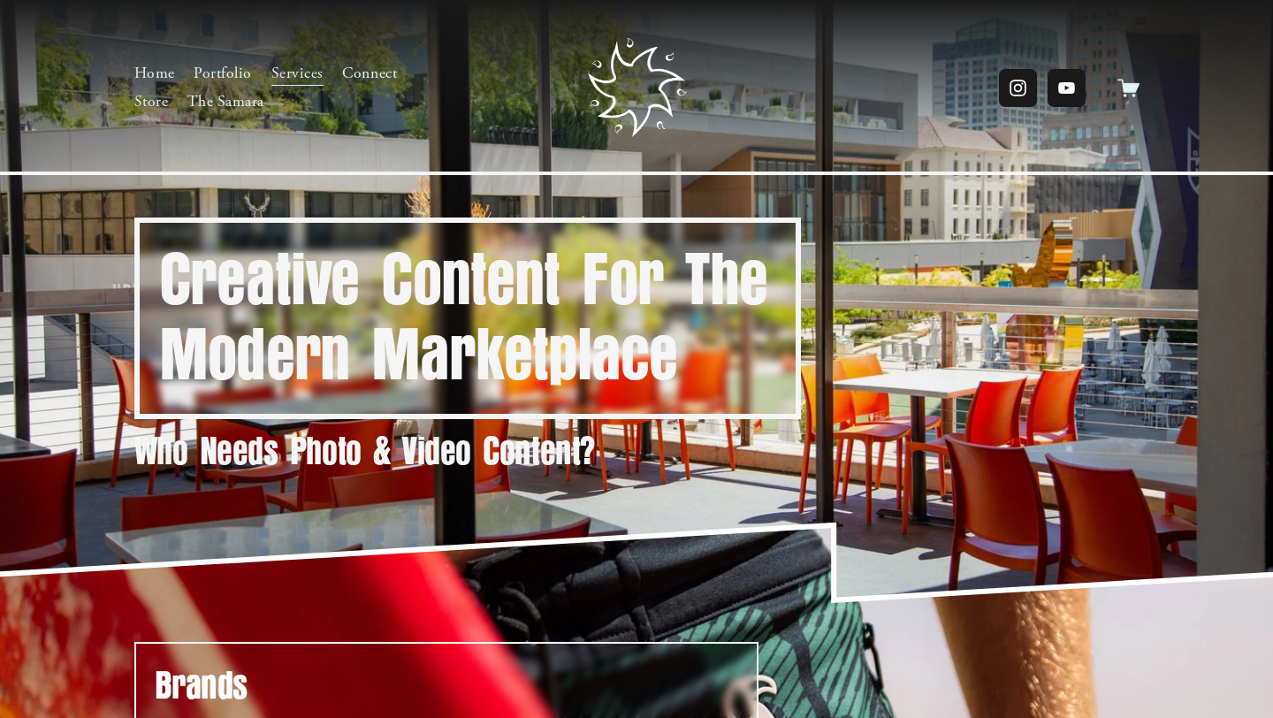
click at [1019, 86] on icon "instagram-unauth" at bounding box center [1018, 88] width 20 height 20
